Goal: Check status: Check status

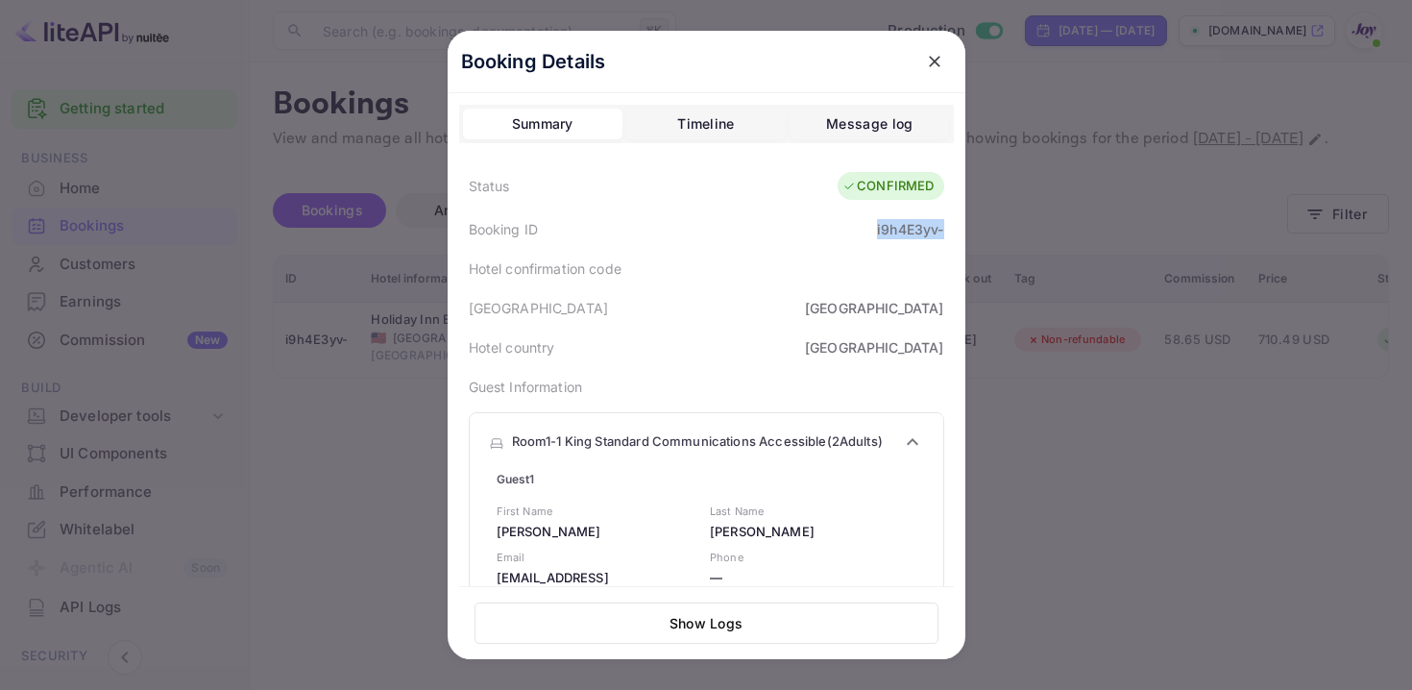
scroll to position [450, 0]
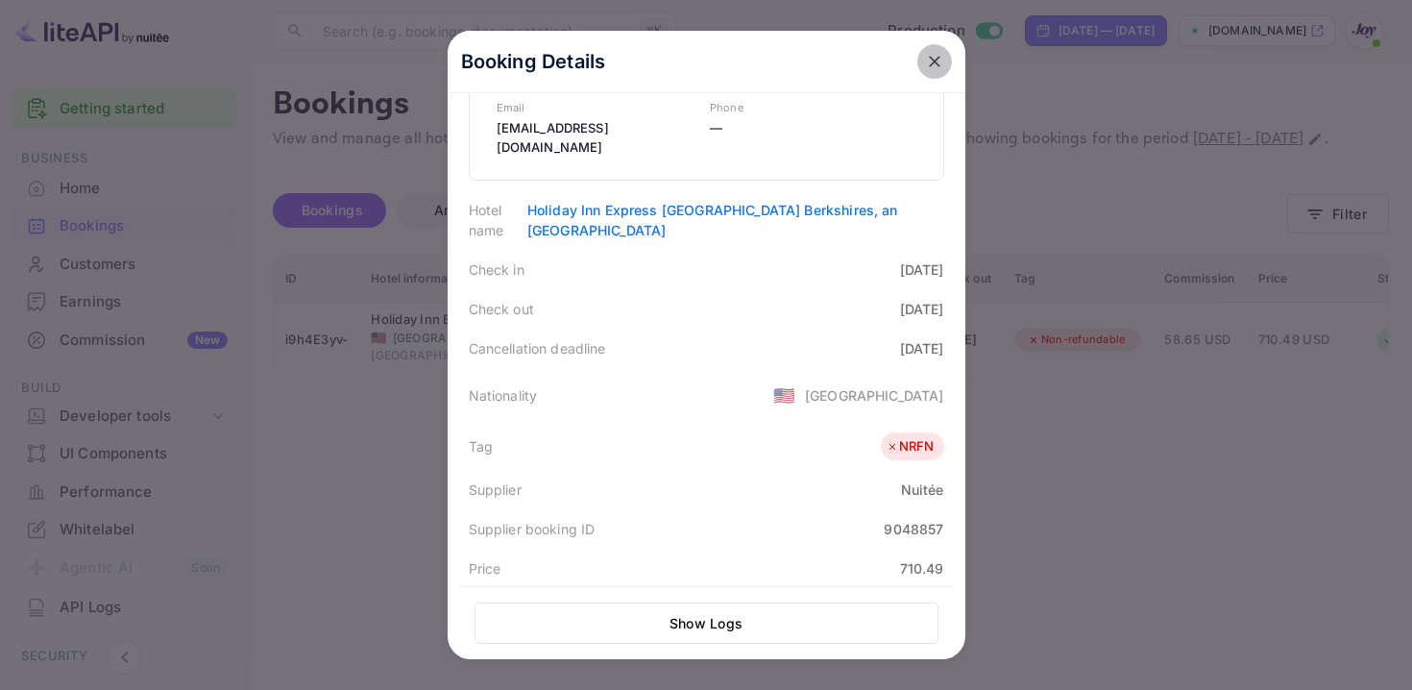
click at [932, 62] on icon "close" at bounding box center [935, 62] width 12 height 12
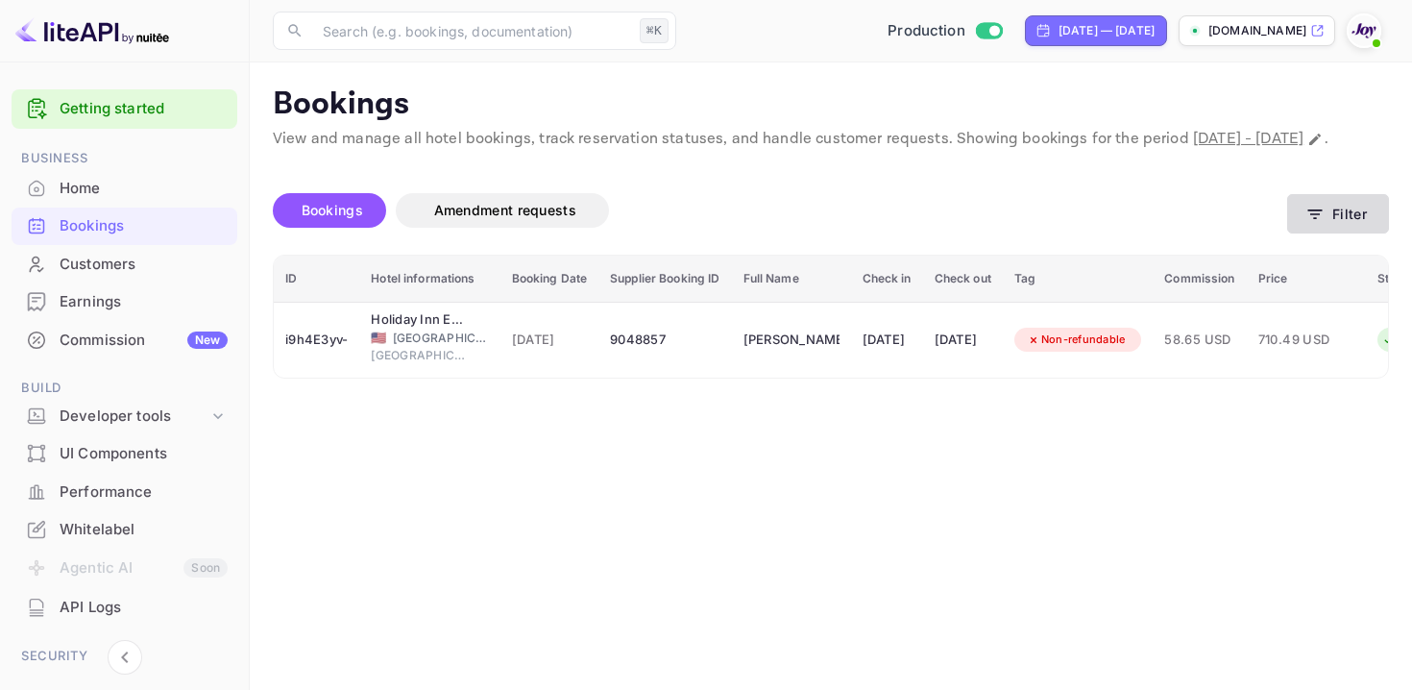
click at [1359, 233] on button "Filter" at bounding box center [1338, 213] width 102 height 39
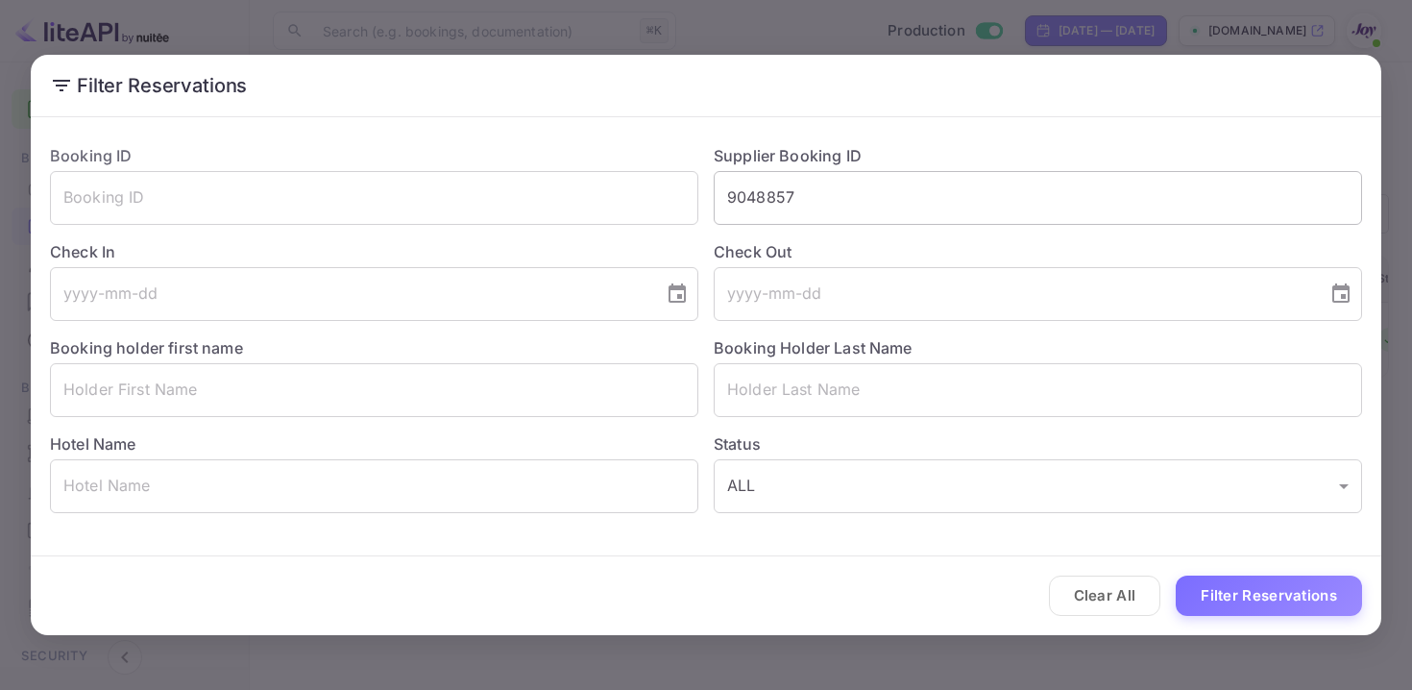
click at [763, 194] on input "9048857" at bounding box center [1038, 198] width 648 height 54
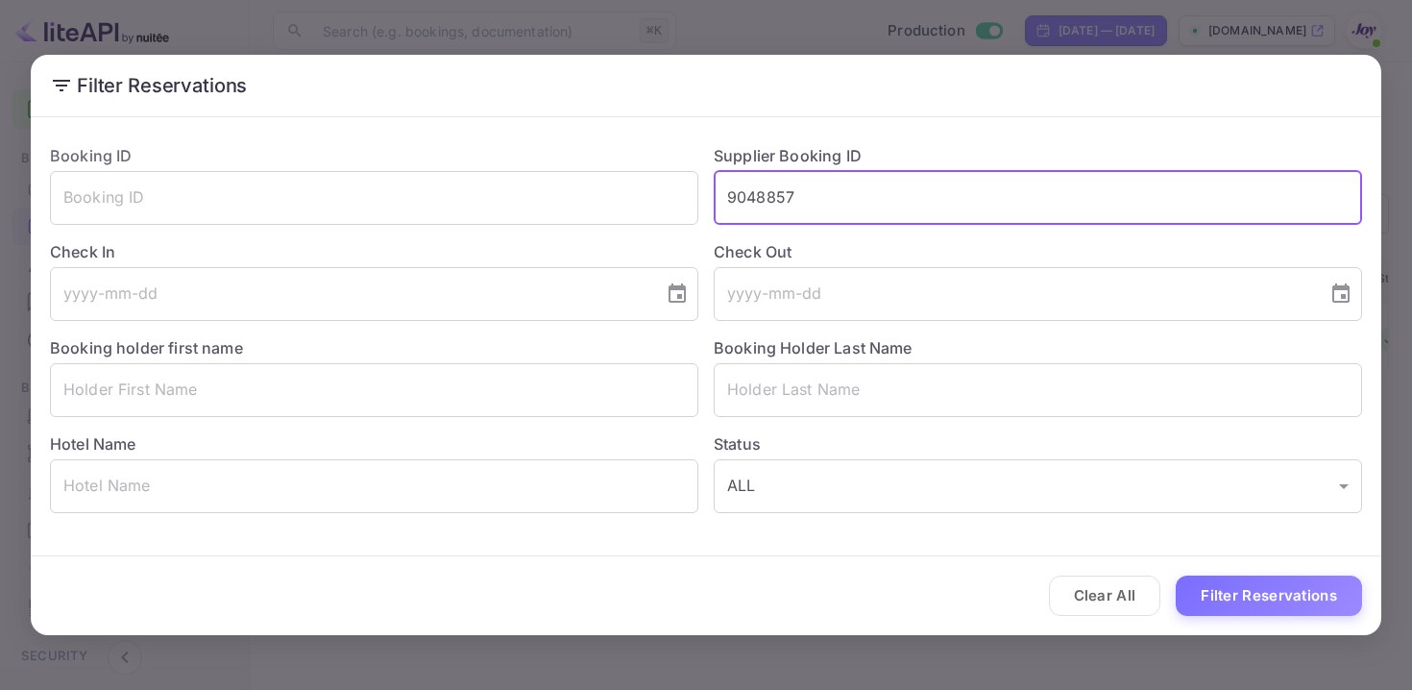
click at [763, 194] on input "9048857" at bounding box center [1038, 198] width 648 height 54
paste input "271188"
type input "9271188"
click at [1189, 582] on button "Filter Reservations" at bounding box center [1269, 595] width 186 height 41
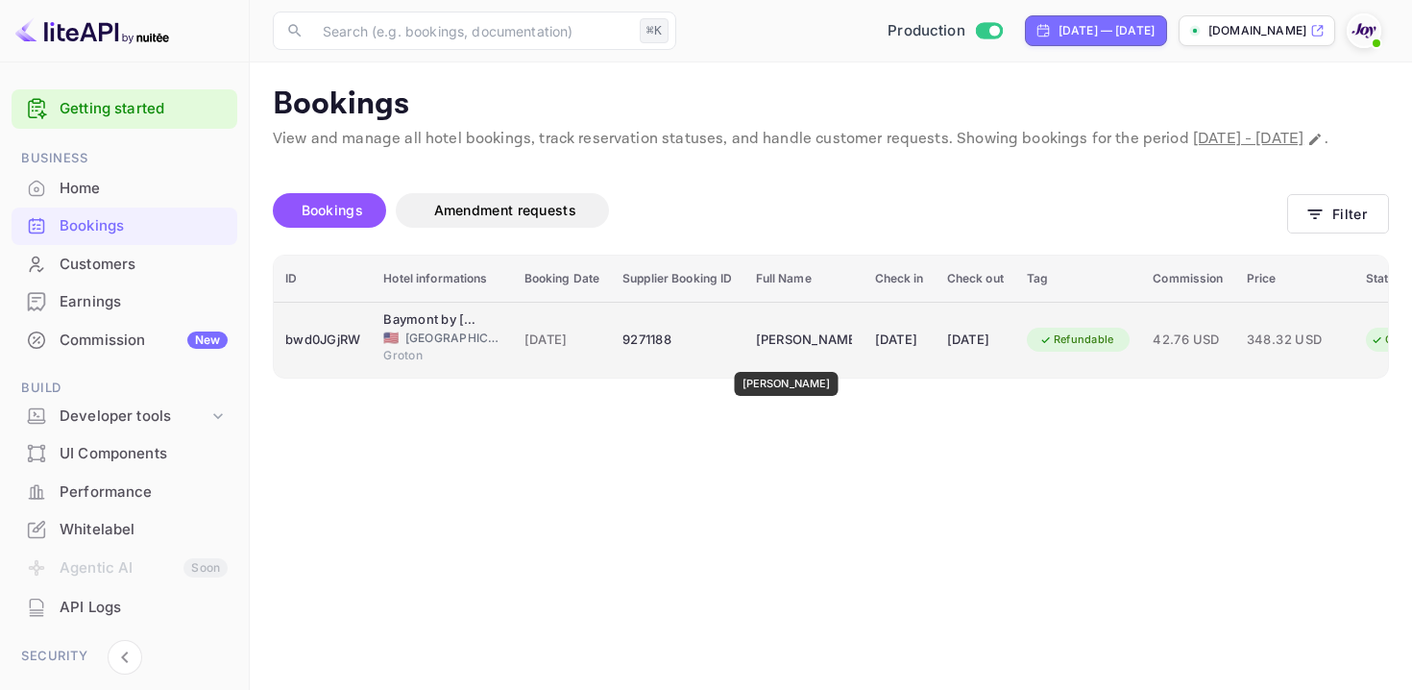
click at [778, 355] on div "[PERSON_NAME]" at bounding box center [804, 340] width 96 height 31
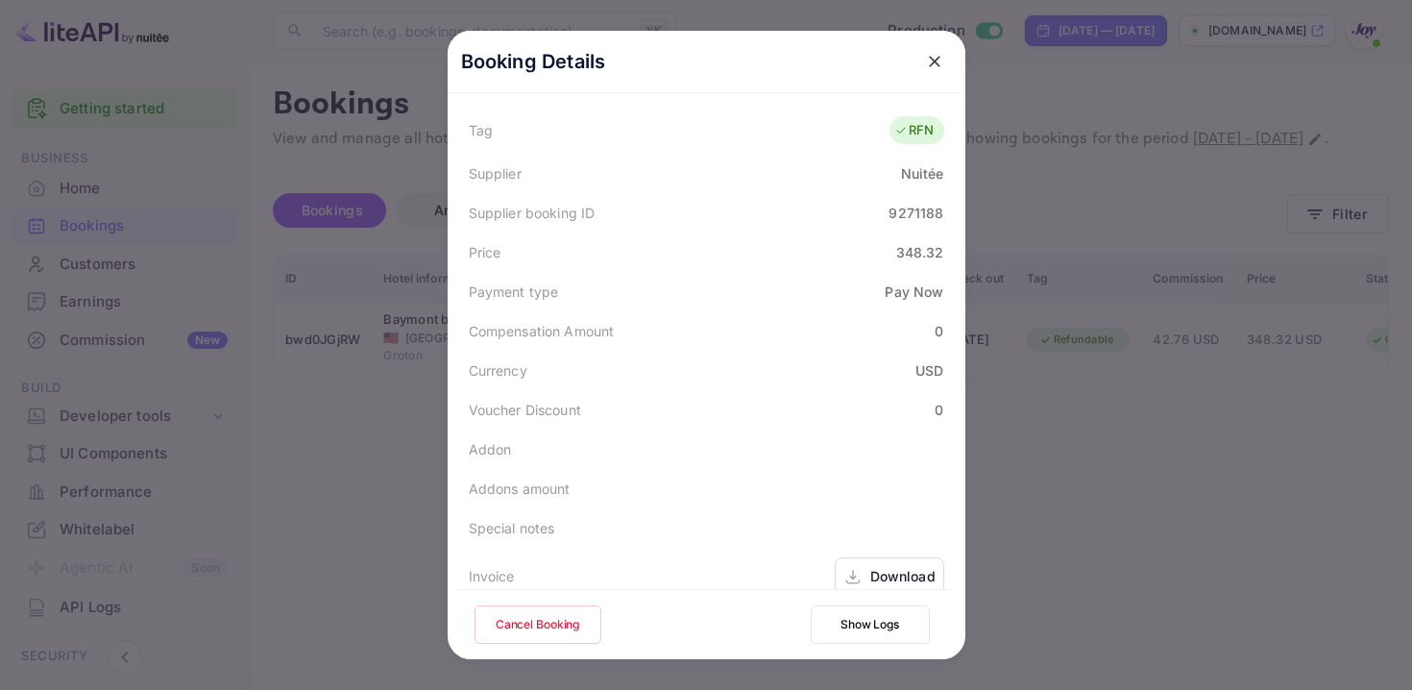
scroll to position [659, 0]
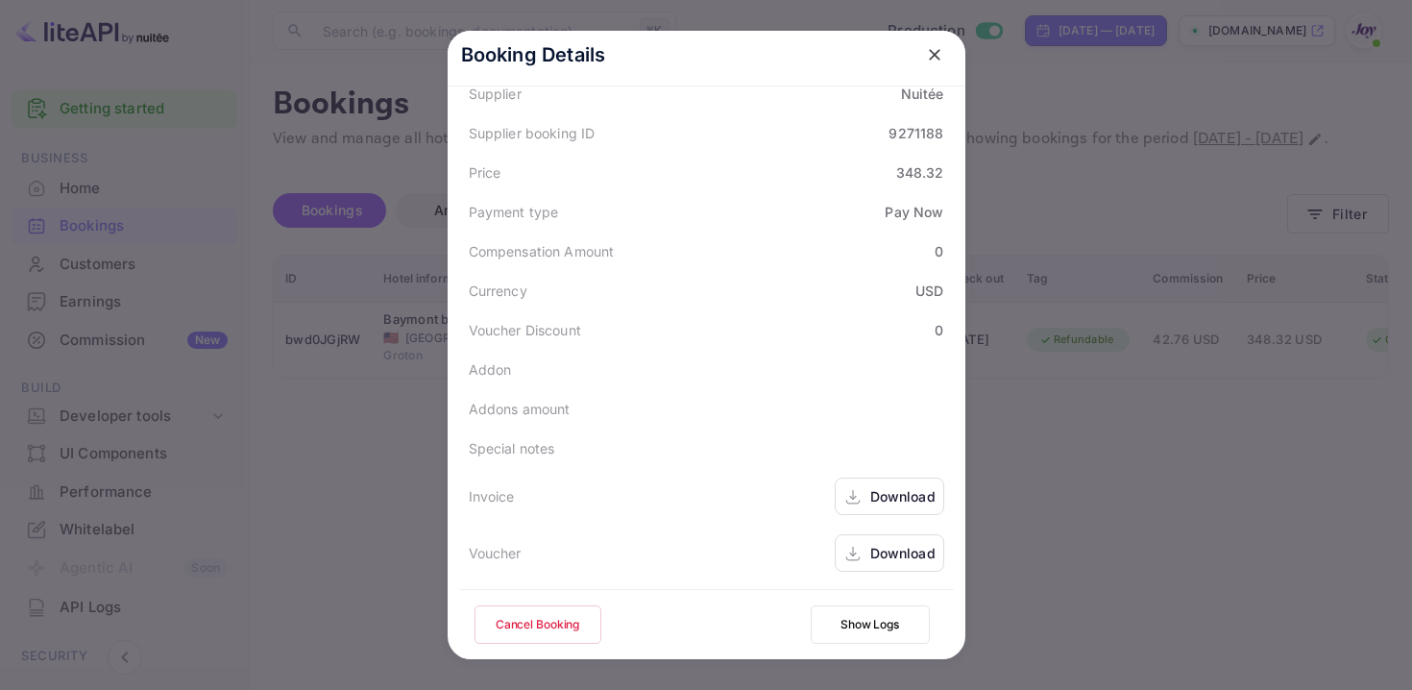
click at [880, 490] on div "Download" at bounding box center [902, 496] width 65 height 20
click at [860, 557] on icon at bounding box center [852, 554] width 19 height 20
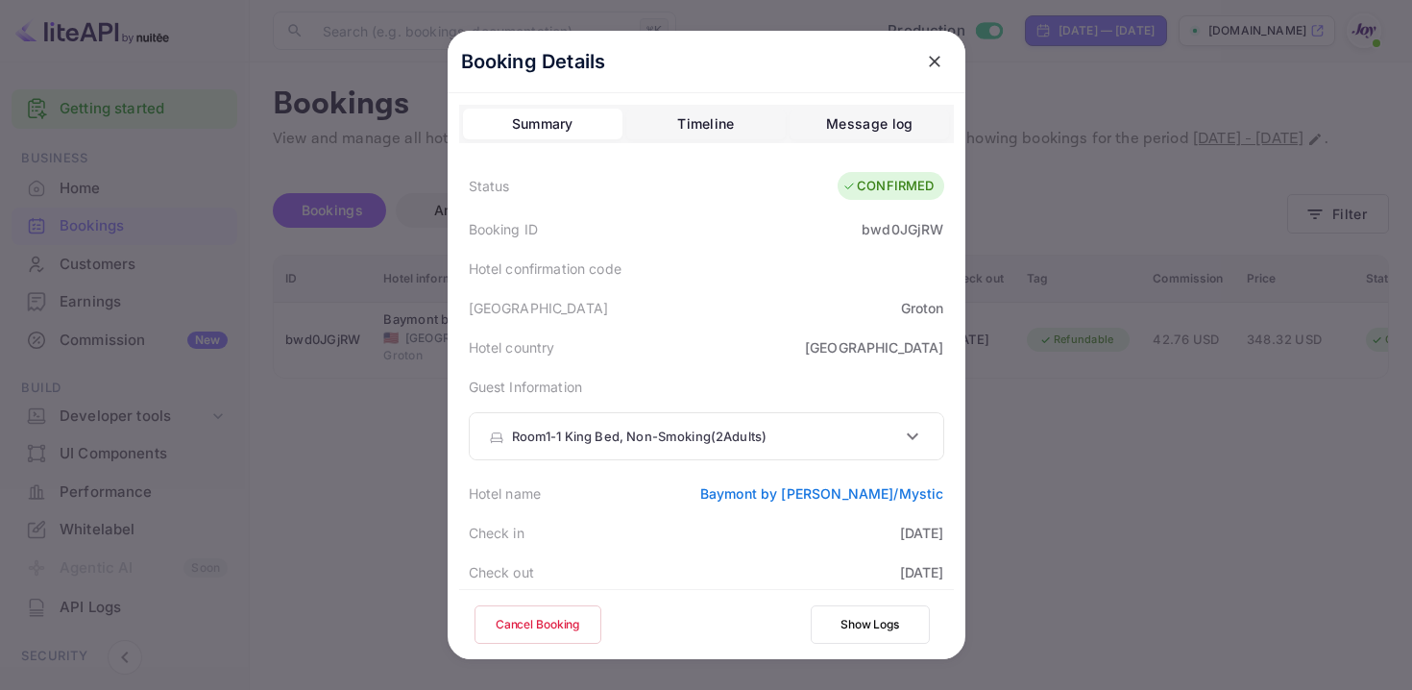
scroll to position [12, 0]
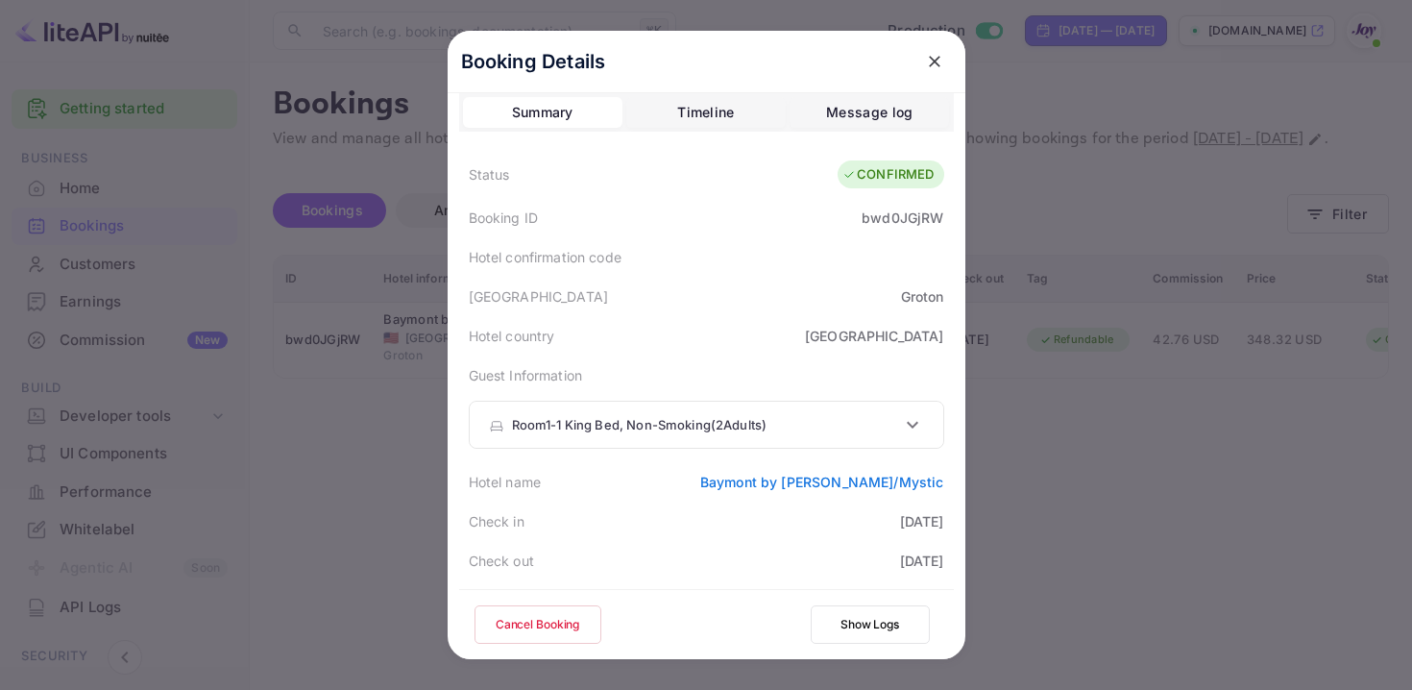
copy link "Baymont by [PERSON_NAME]/Mystic"
drag, startPoint x: 694, startPoint y: 481, endPoint x: 947, endPoint y: 482, distance: 253.6
click at [953, 482] on div "Booking Details Summary Timeline Message log Status CONFIRMED Booking ID bwd0JG…" at bounding box center [707, 376] width 518 height 715
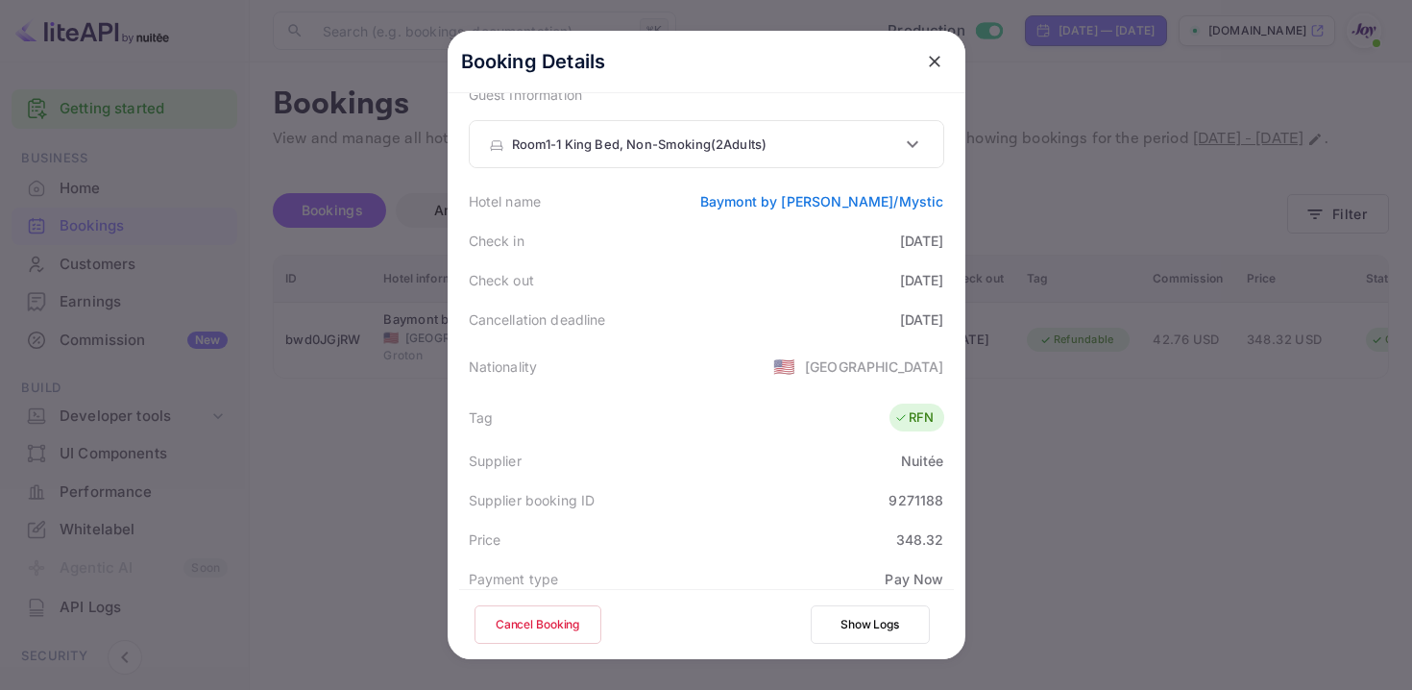
scroll to position [659, 0]
